Goal: Information Seeking & Learning: Learn about a topic

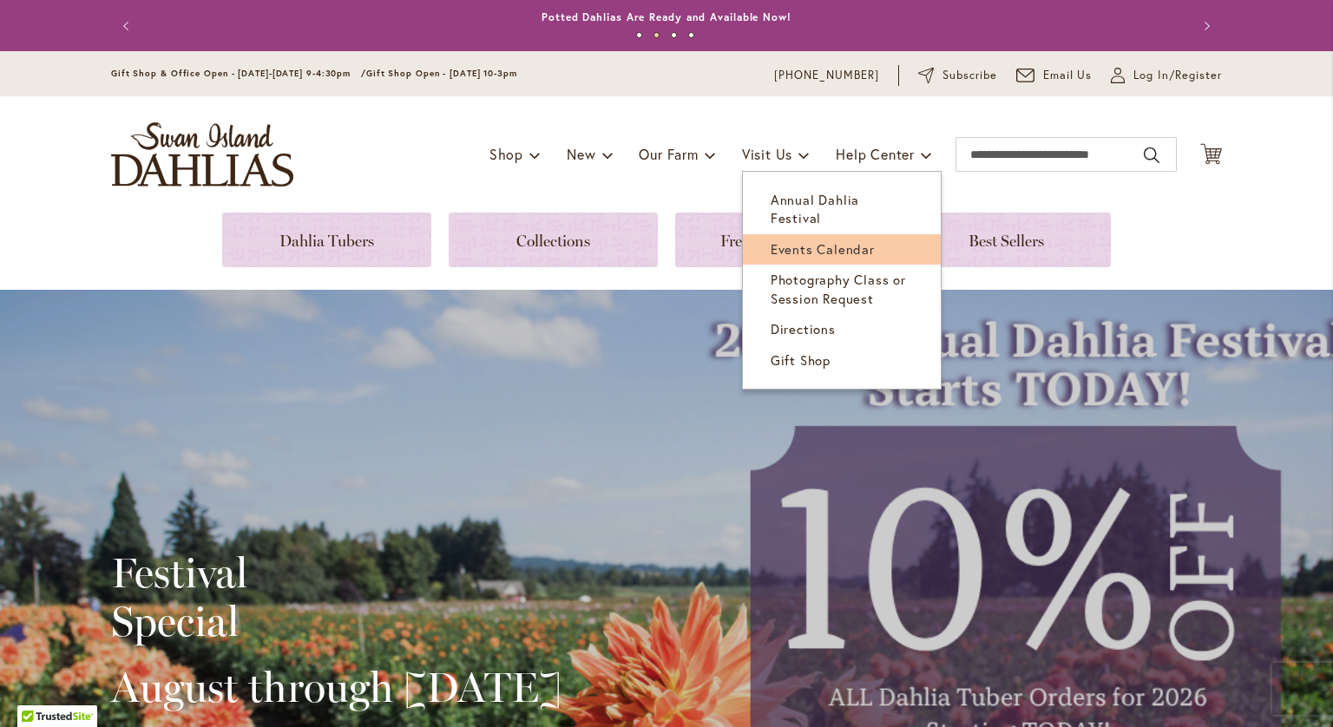
click at [803, 240] on span "Events Calendar" at bounding box center [822, 248] width 104 height 17
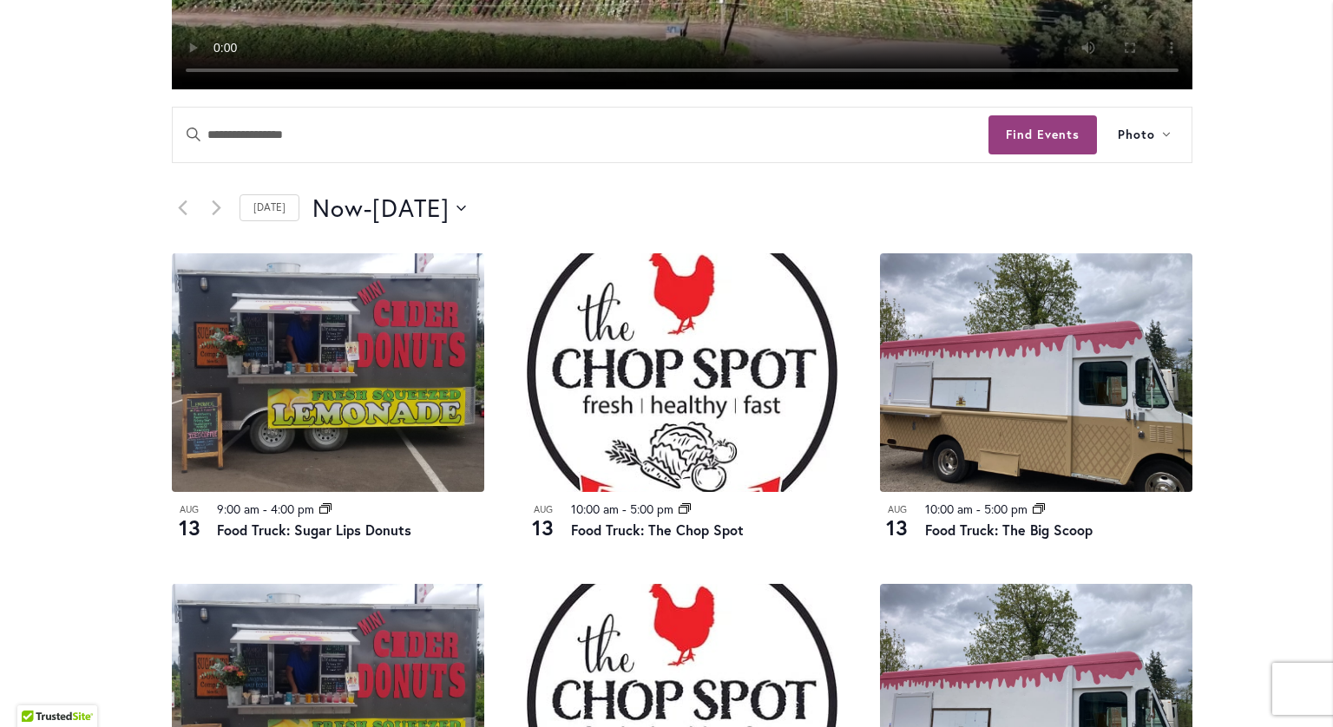
scroll to position [737, 0]
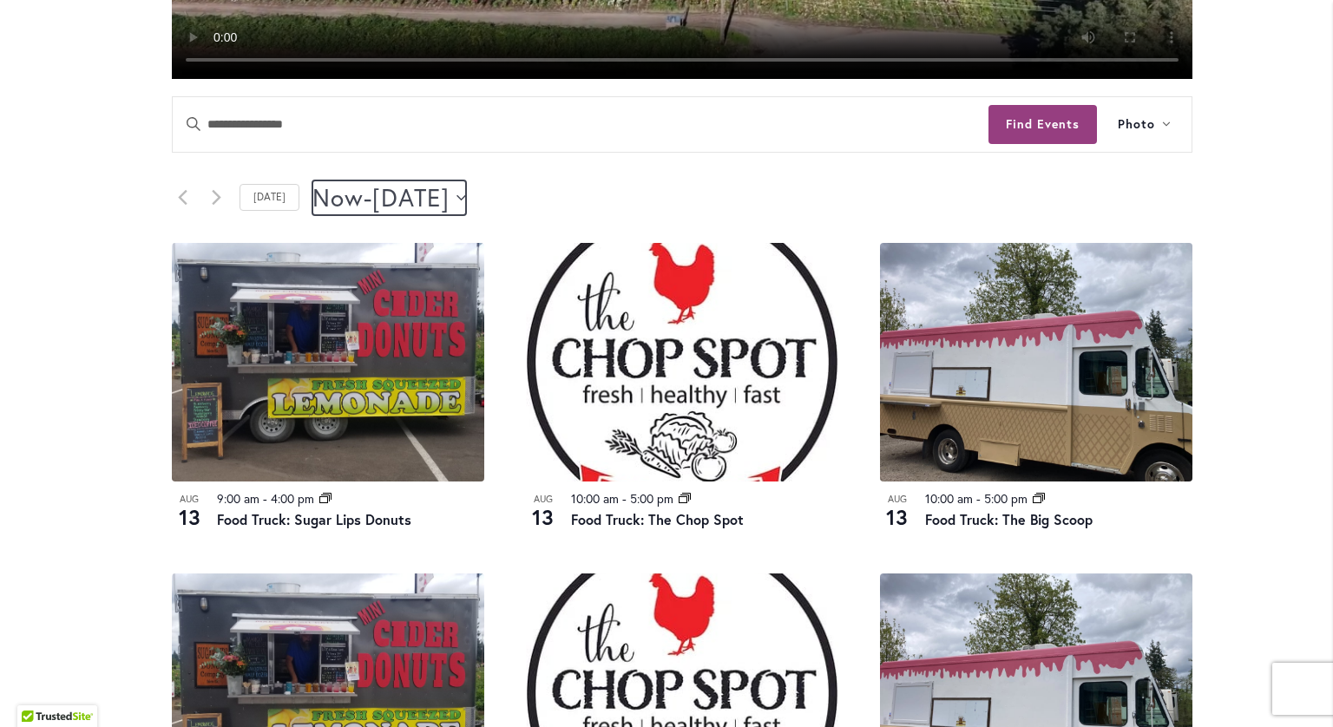
click at [449, 193] on span "[DATE]" at bounding box center [410, 197] width 77 height 35
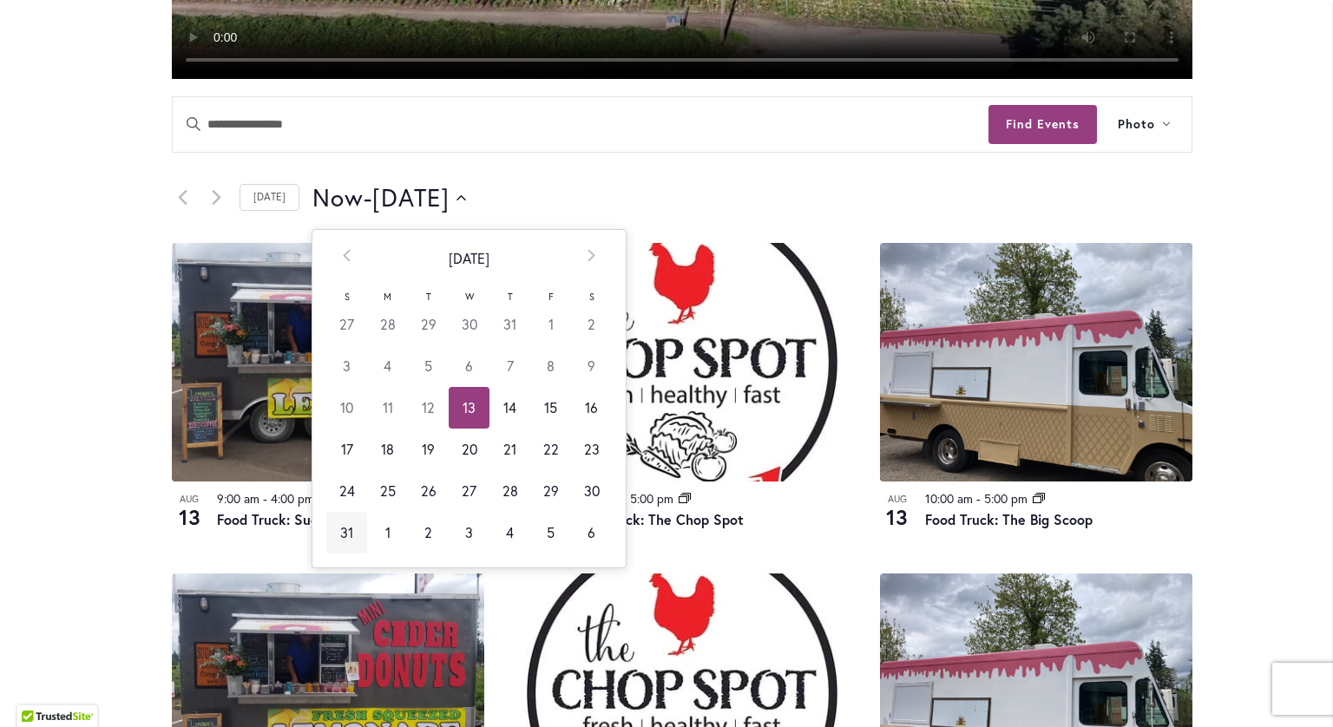
click at [347, 538] on td "31" at bounding box center [346, 533] width 41 height 42
type input "*********"
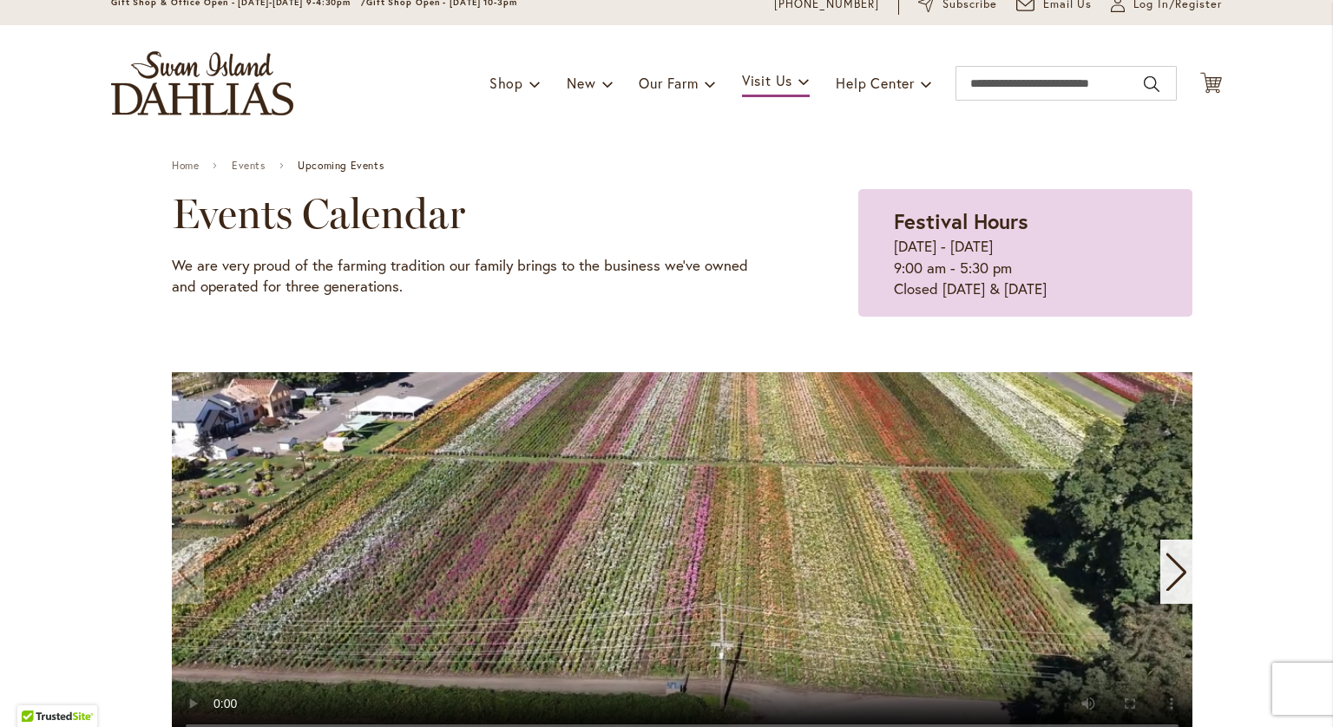
scroll to position [0, 0]
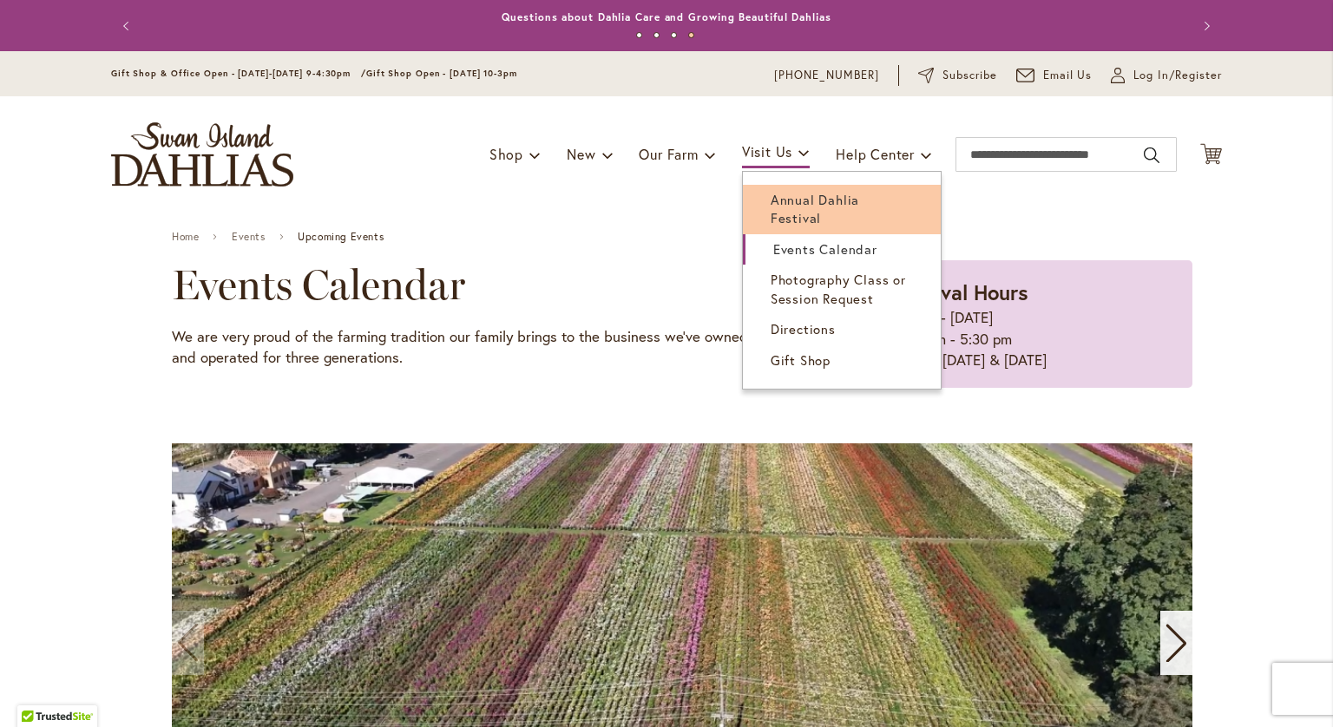
click at [787, 201] on span "Annual Dahlia Festival" at bounding box center [814, 209] width 88 height 36
